Goal: Obtain resource: Download file/media

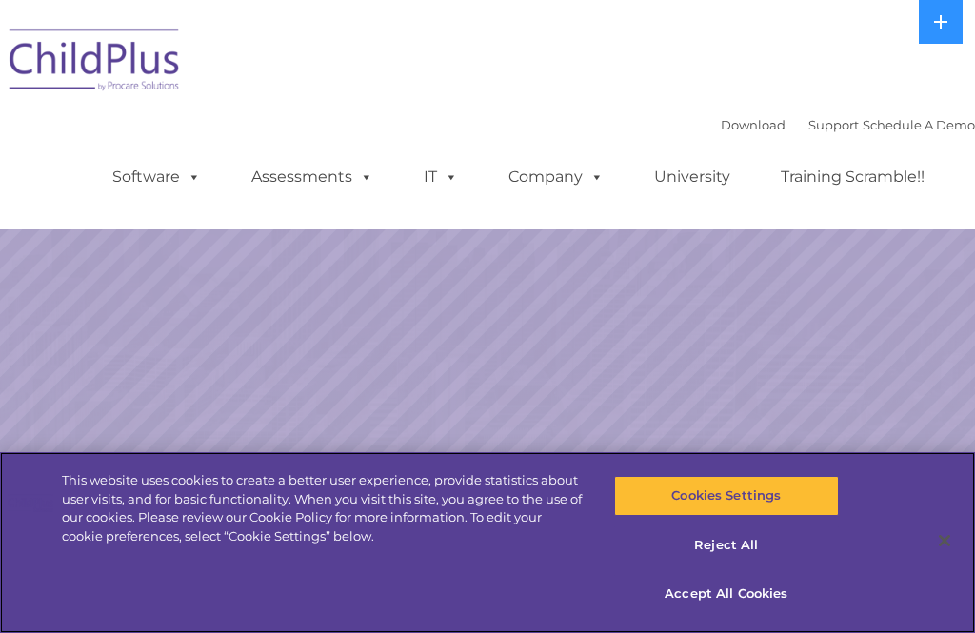
select select "MEDIUM"
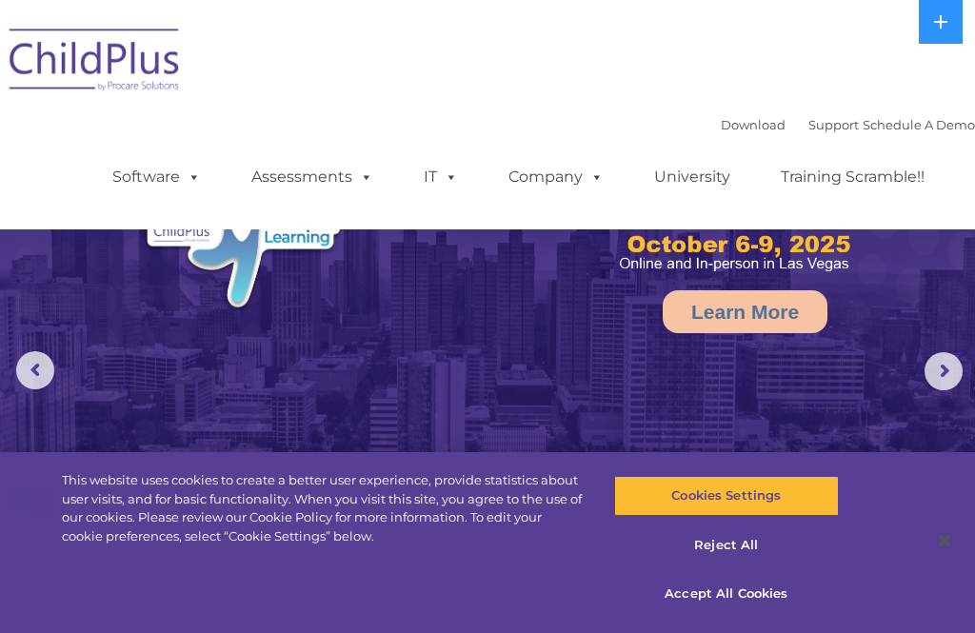
click at [175, 182] on link "Software" at bounding box center [156, 177] width 127 height 38
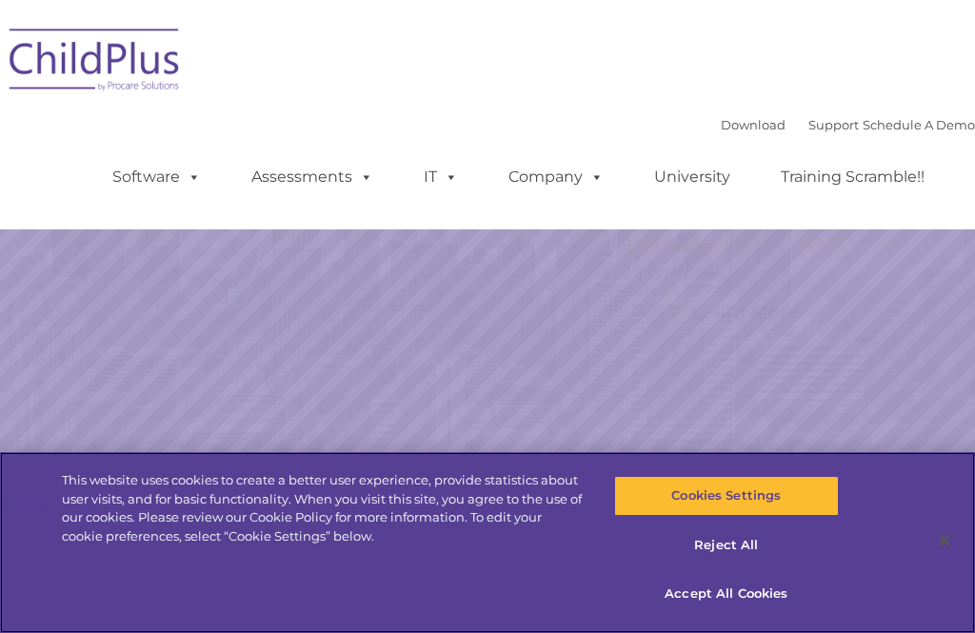
select select "MEDIUM"
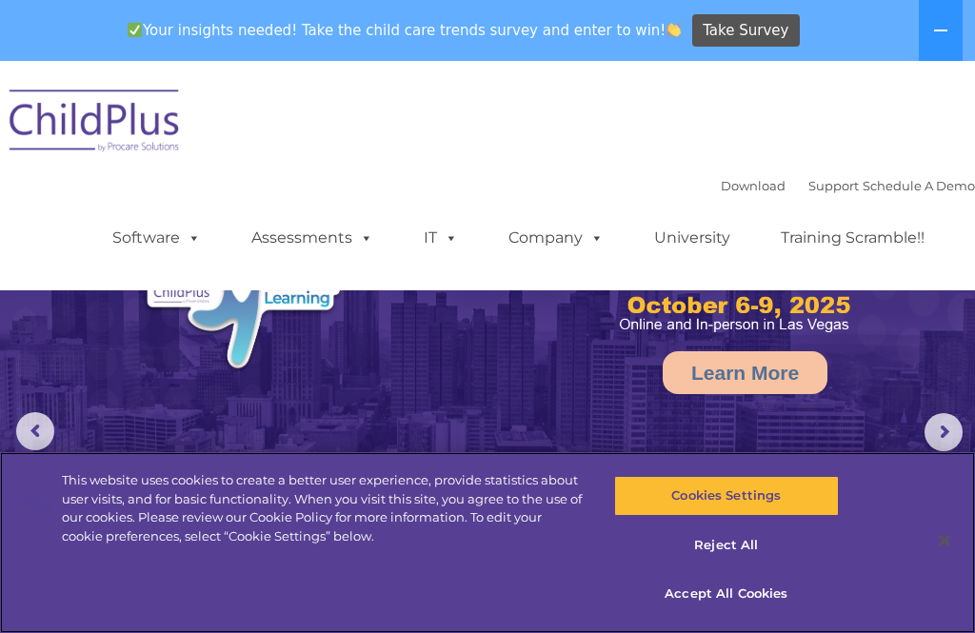
scroll to position [1, 0]
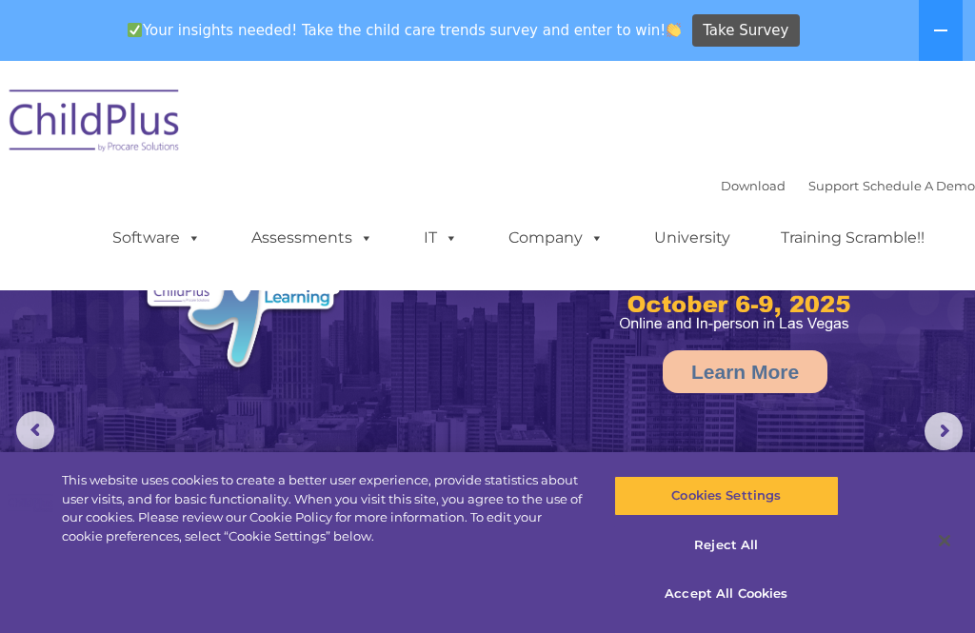
click at [940, 30] on icon at bounding box center [940, 31] width 13 height 2
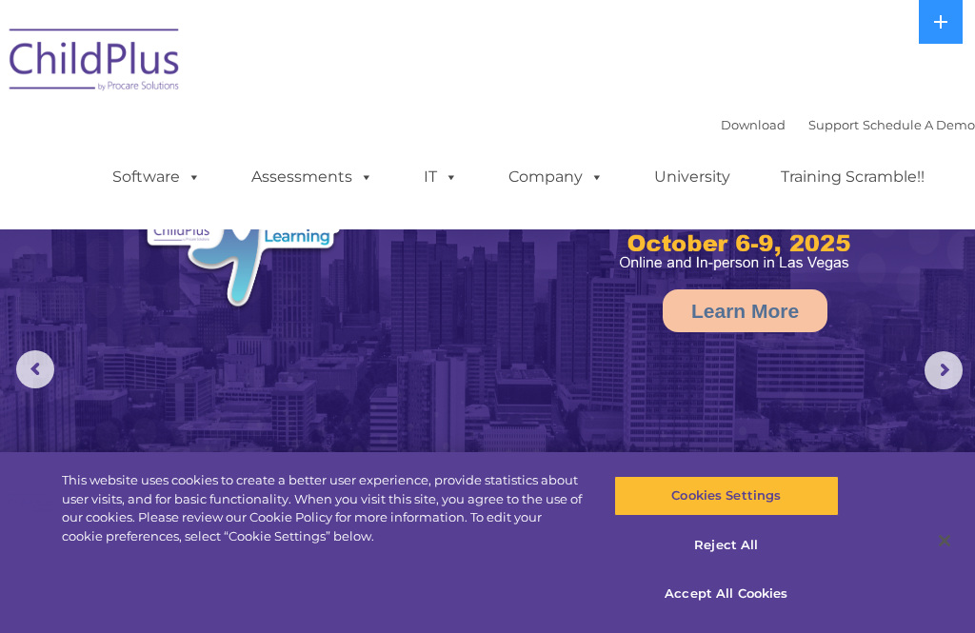
click at [937, 26] on icon at bounding box center [940, 21] width 15 height 15
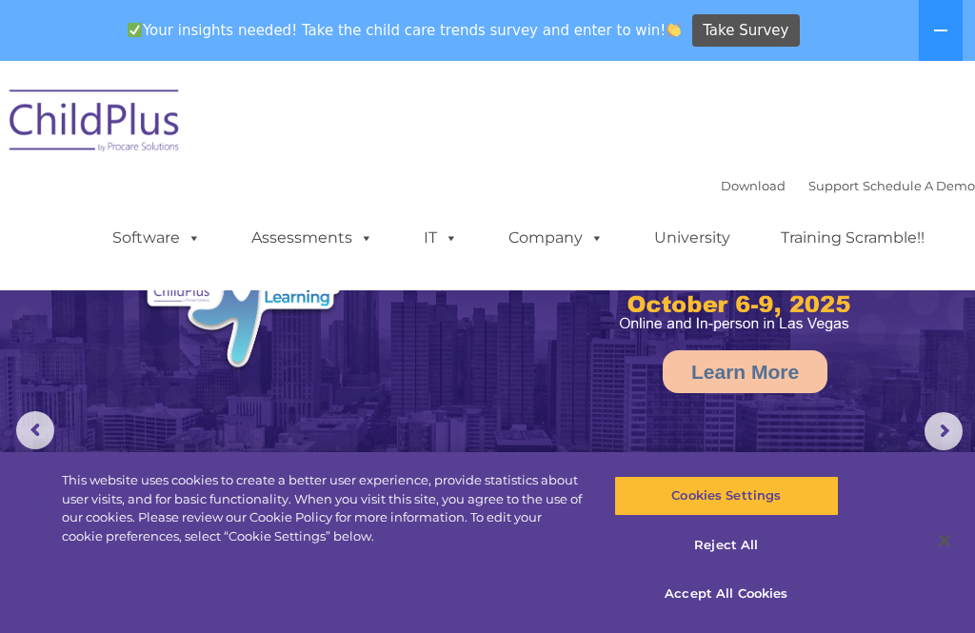
scroll to position [0, 0]
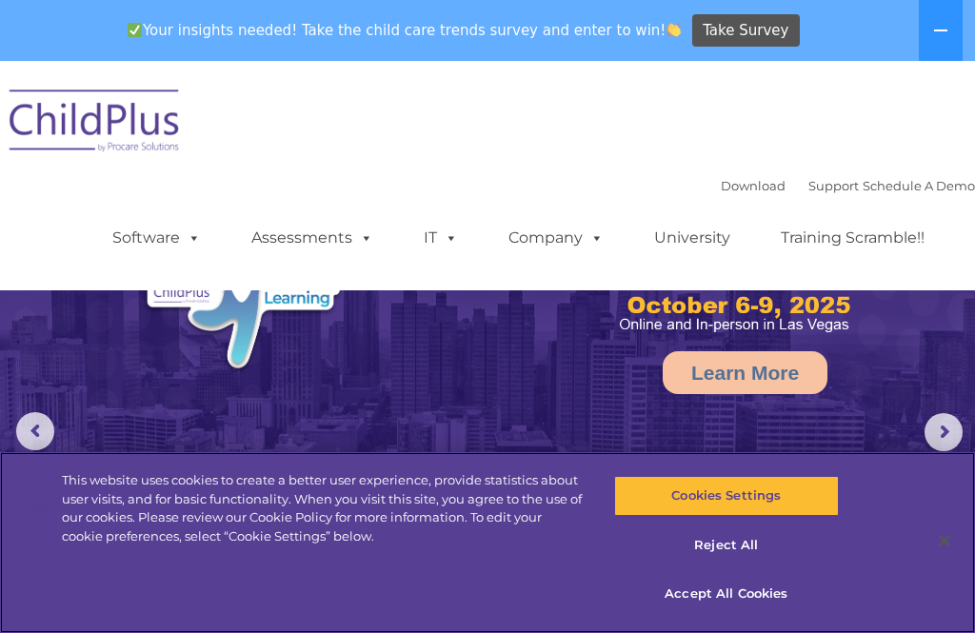
click at [734, 627] on div "Cookies Settings Reject All Accept All Cookies" at bounding box center [726, 553] width 225 height 162
click at [752, 600] on button "Accept All Cookies" at bounding box center [726, 594] width 225 height 40
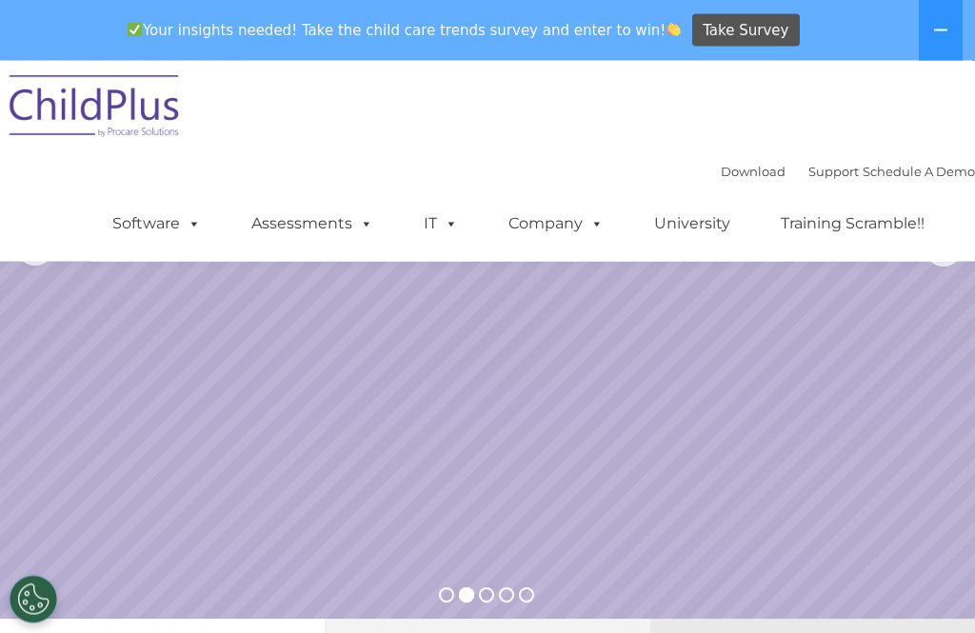
scroll to position [185, 0]
click at [154, 222] on link "Software" at bounding box center [156, 224] width 127 height 38
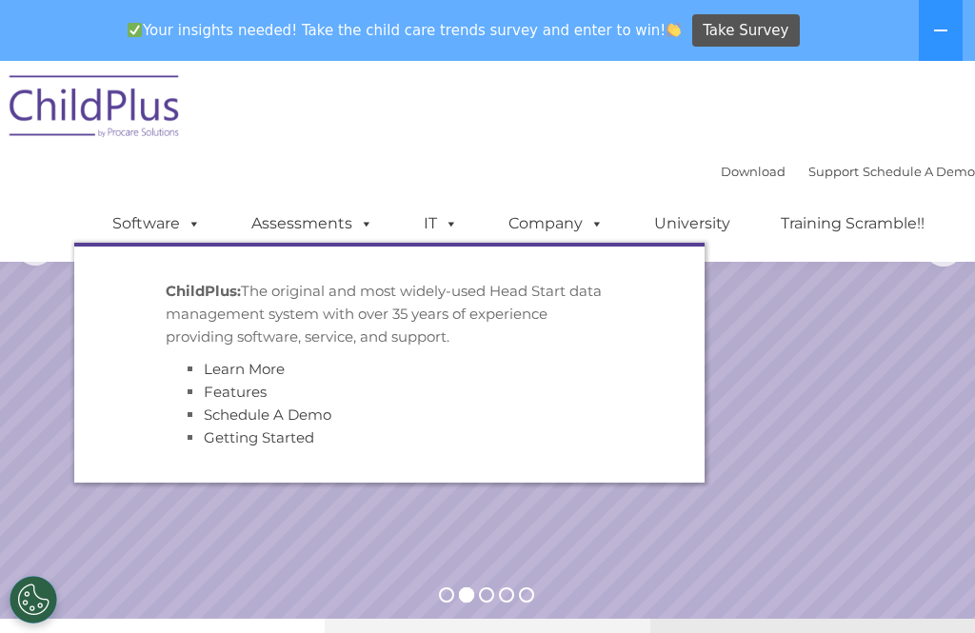
click at [664, 158] on div "Download Support | Schedule A Demo  MENU MENU Software ChildPlus: The original…" at bounding box center [524, 209] width 901 height 105
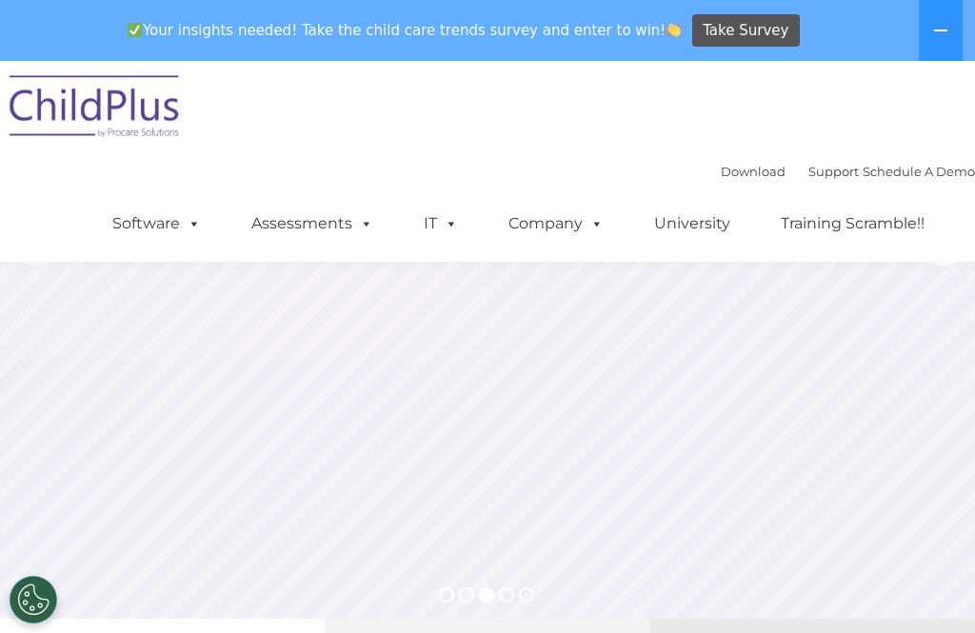
scroll to position [0, 0]
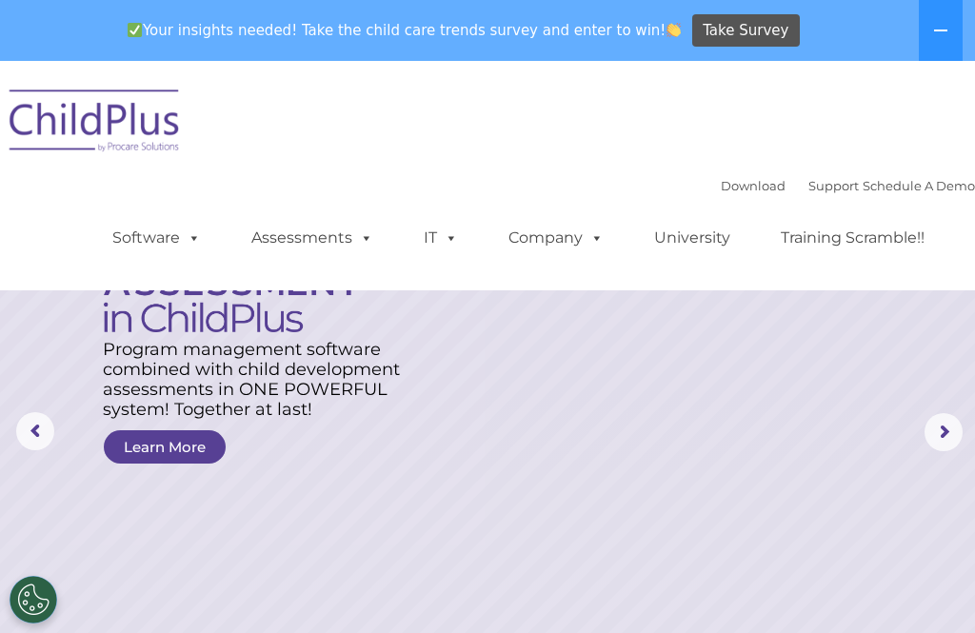
click at [595, 247] on span at bounding box center [593, 238] width 21 height 18
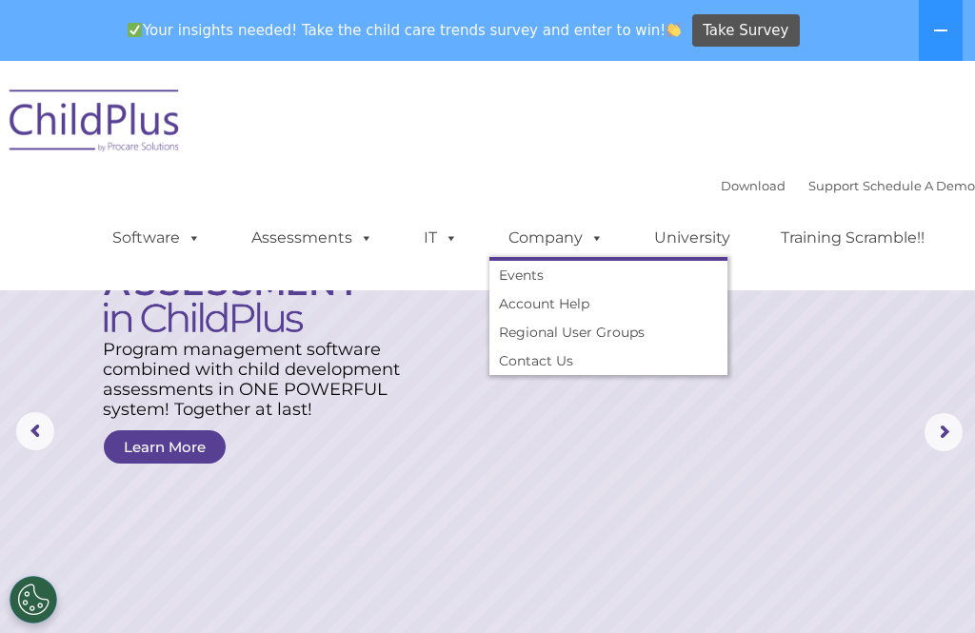
click at [585, 238] on span at bounding box center [593, 238] width 21 height 18
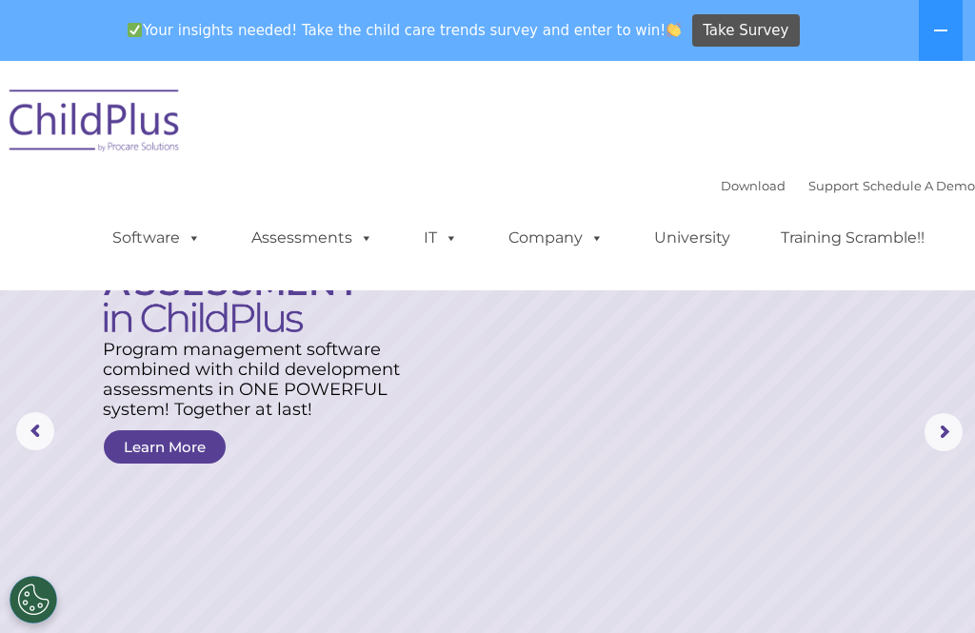
click at [451, 243] on span at bounding box center [447, 238] width 21 height 18
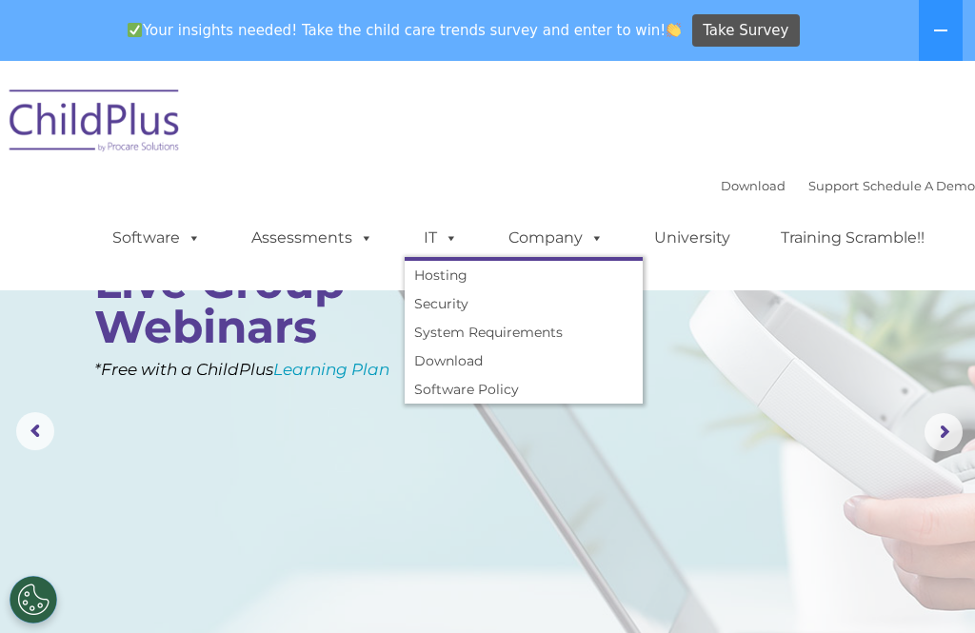
click at [371, 247] on span at bounding box center [362, 238] width 21 height 18
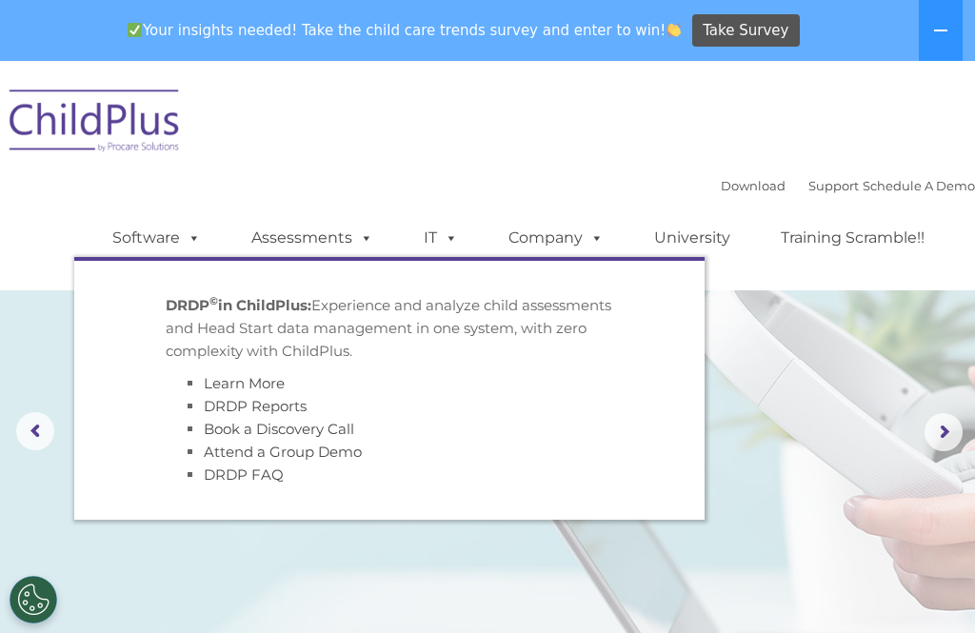
click at [347, 243] on link "Assessments" at bounding box center [312, 238] width 160 height 38
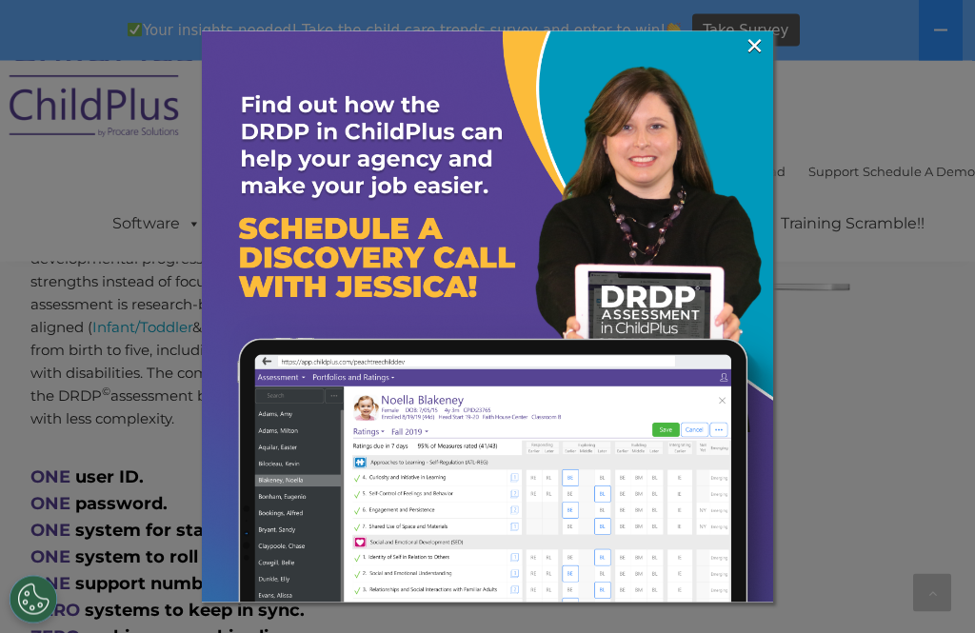
click at [742, 51] on img at bounding box center [488, 317] width 572 height 572
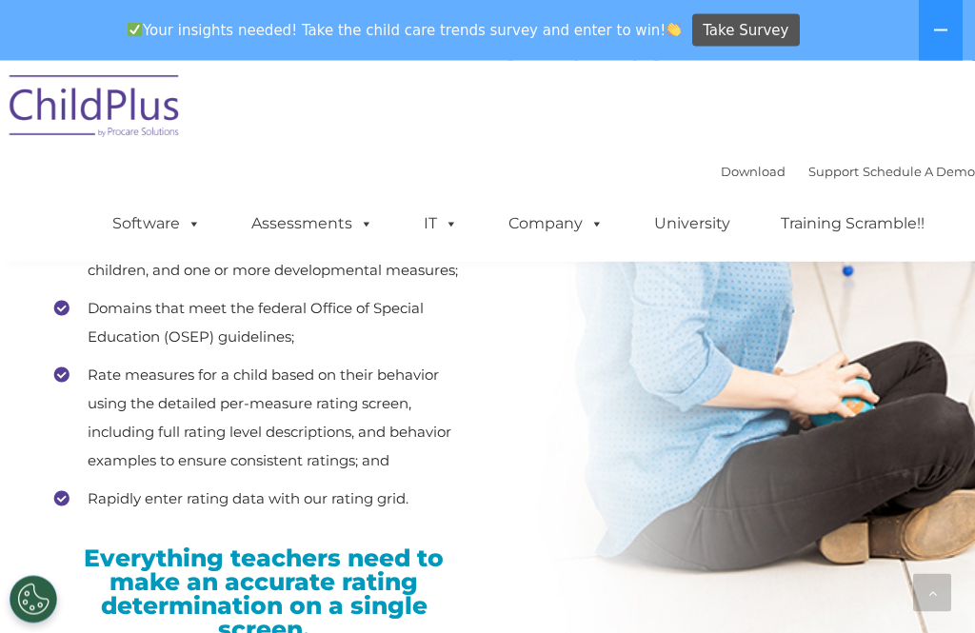
scroll to position [3177, 0]
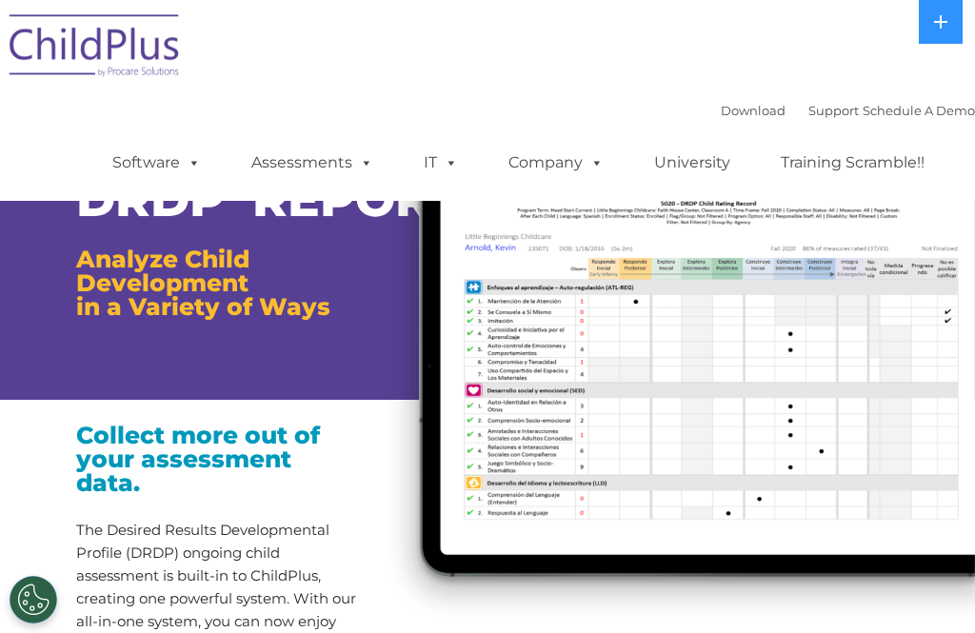
click at [733, 107] on link "Download" at bounding box center [753, 110] width 65 height 15
